Goal: Find specific page/section: Find specific page/section

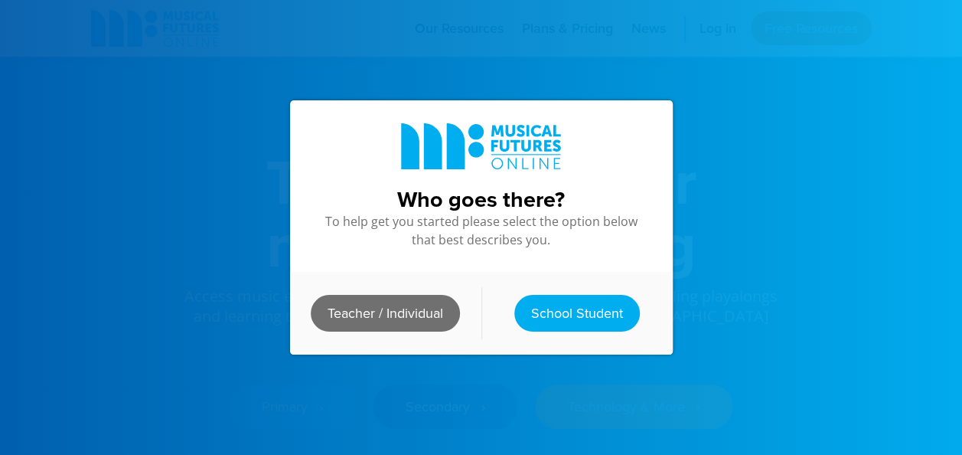
click at [403, 302] on link "Teacher / Individual" at bounding box center [385, 313] width 149 height 37
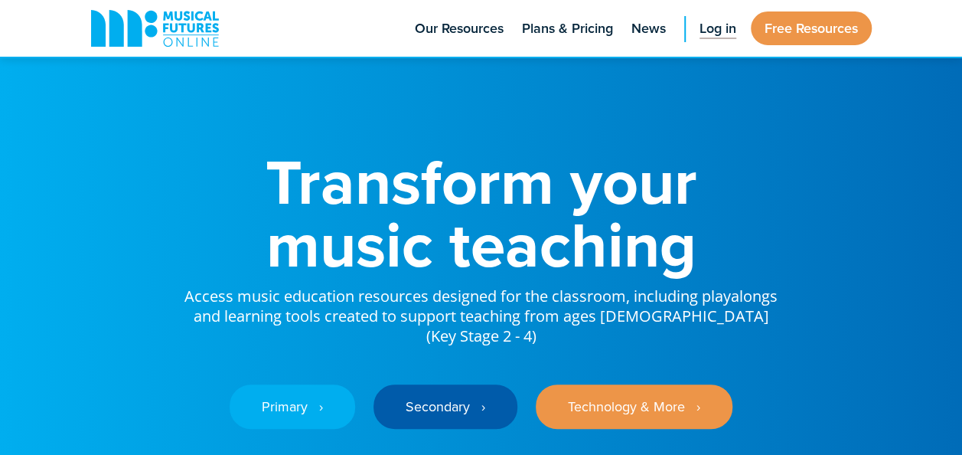
click at [720, 28] on span "Log in" at bounding box center [717, 28] width 37 height 21
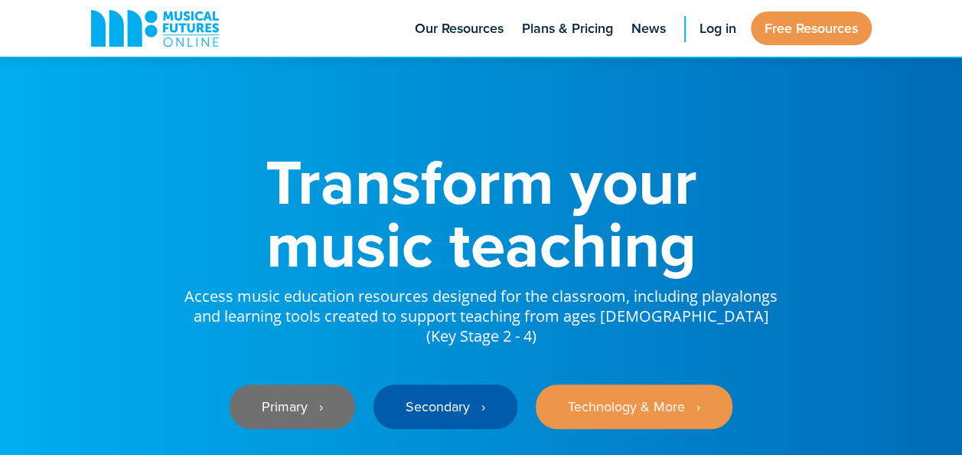
click at [272, 384] on link "Primary ‎‏‏‎ ‎ ›" at bounding box center [293, 406] width 126 height 44
